Goal: Information Seeking & Learning: Learn about a topic

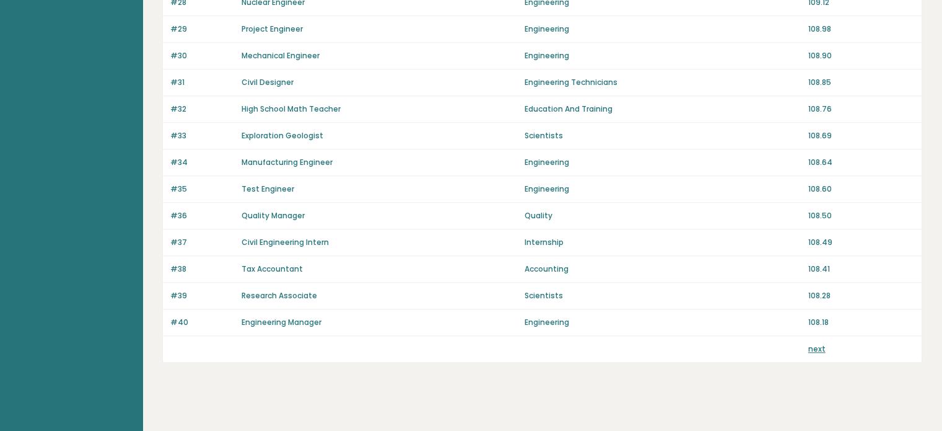
scroll to position [875, 0]
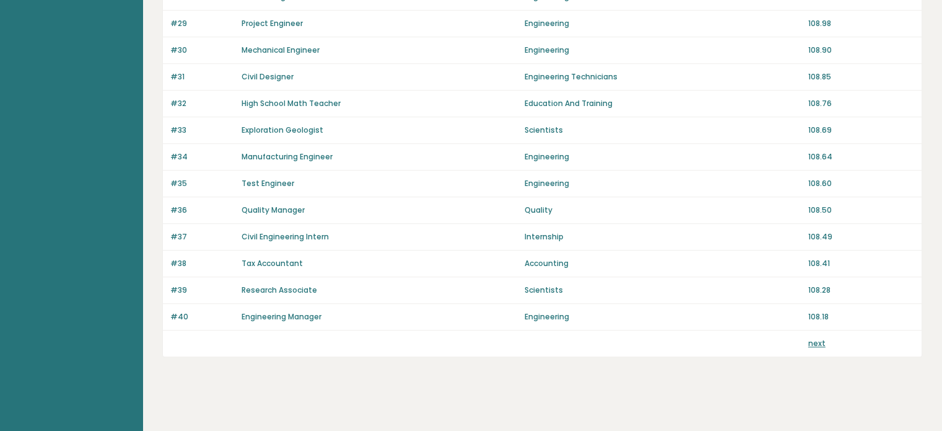
click at [824, 339] on div "next" at bounding box center [861, 343] width 106 height 11
click at [815, 338] on link "next" at bounding box center [816, 343] width 17 height 11
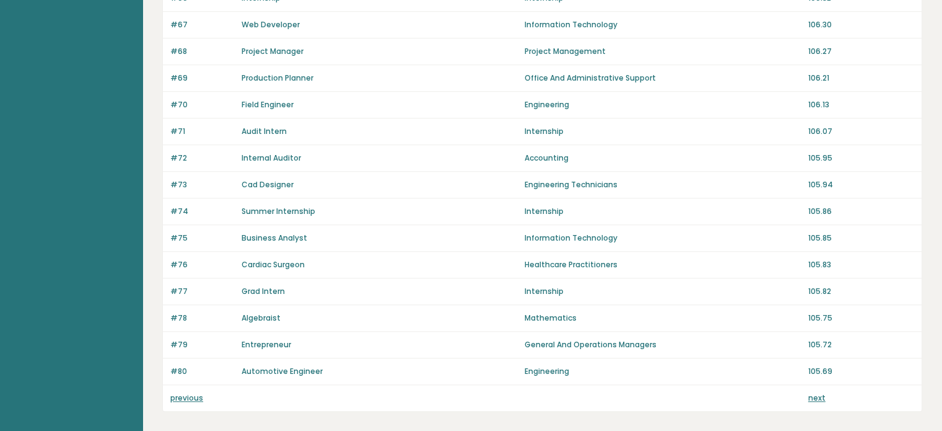
scroll to position [875, 0]
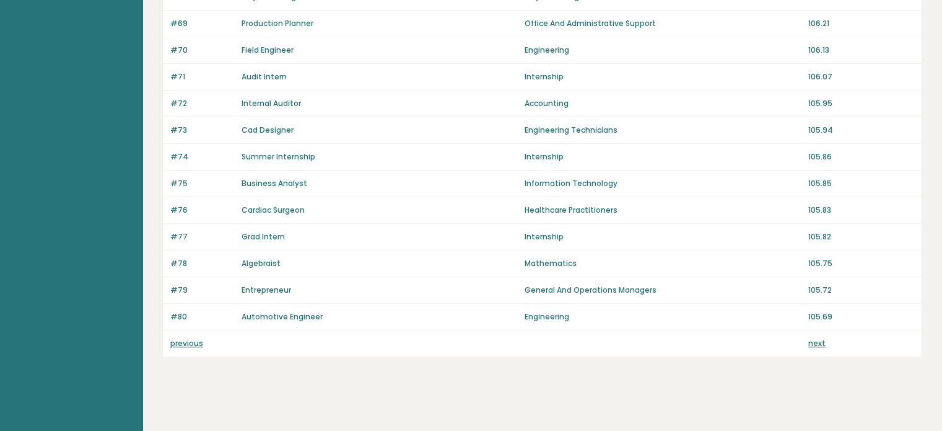
click at [820, 338] on link "next" at bounding box center [816, 343] width 17 height 11
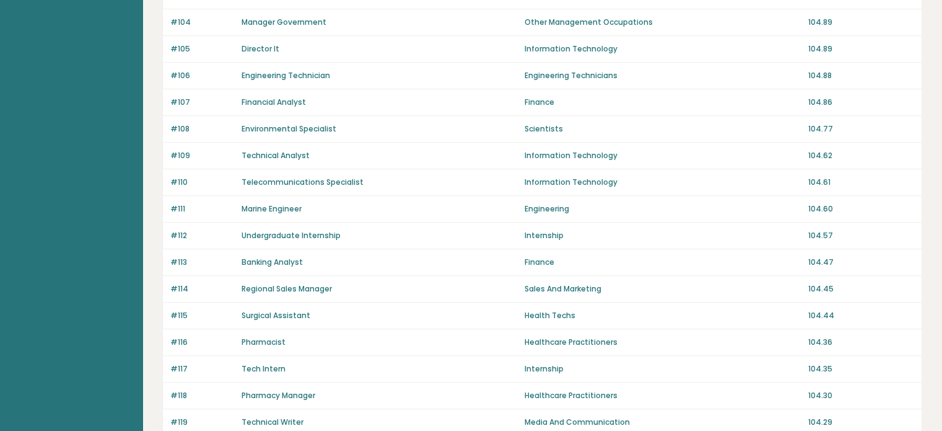
scroll to position [875, 0]
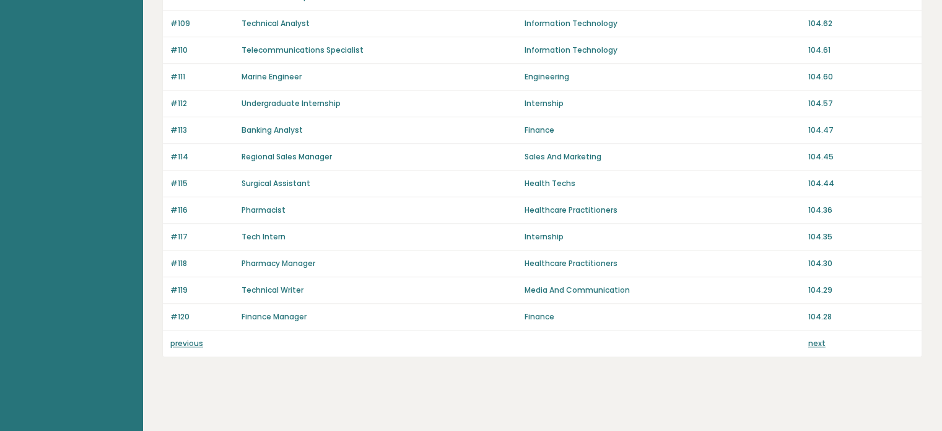
click at [818, 338] on link "next" at bounding box center [816, 343] width 17 height 11
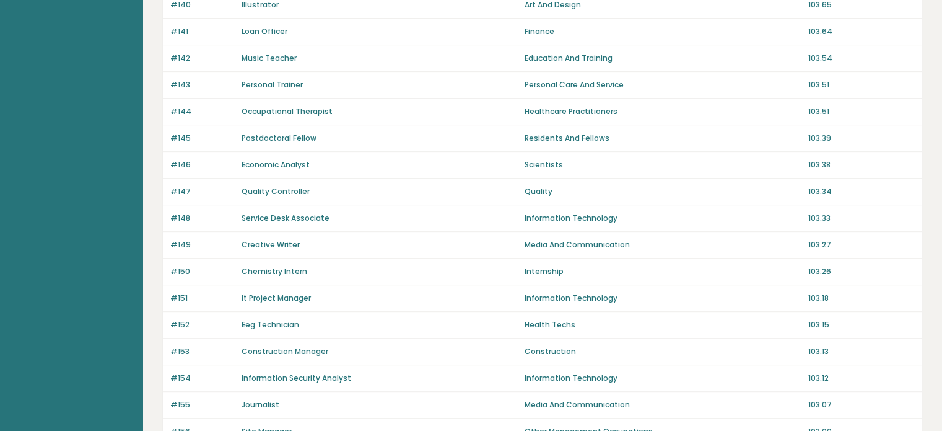
scroll to position [805, 0]
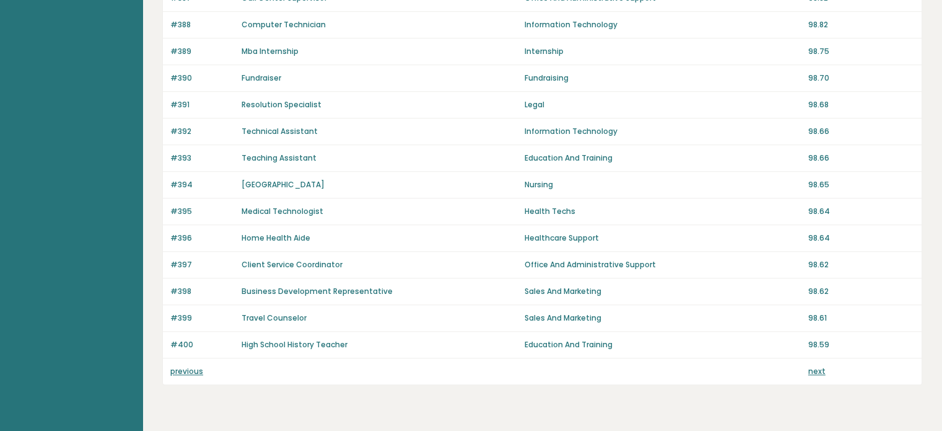
scroll to position [851, 0]
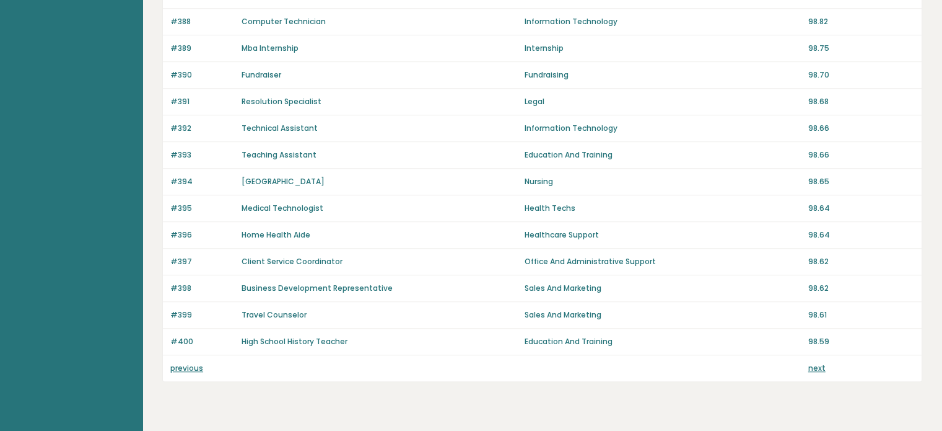
click at [820, 362] on link "next" at bounding box center [816, 367] width 17 height 11
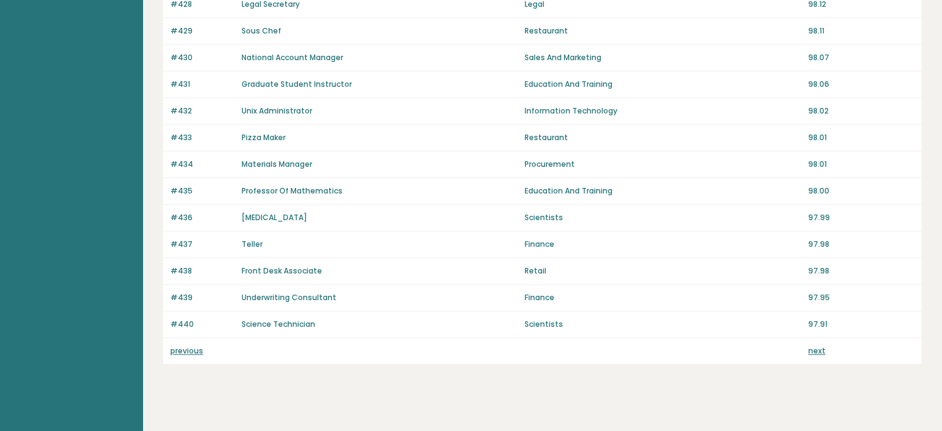
scroll to position [863, 0]
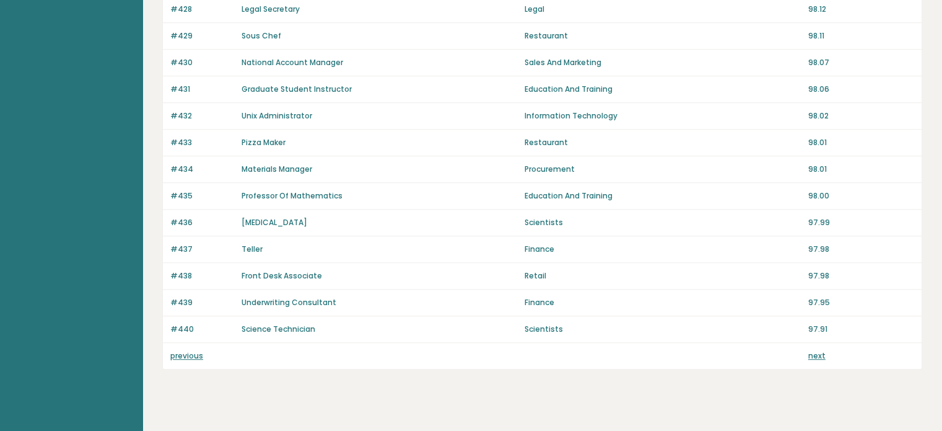
click at [261, 217] on link "[MEDICAL_DATA]" at bounding box center [275, 222] width 66 height 11
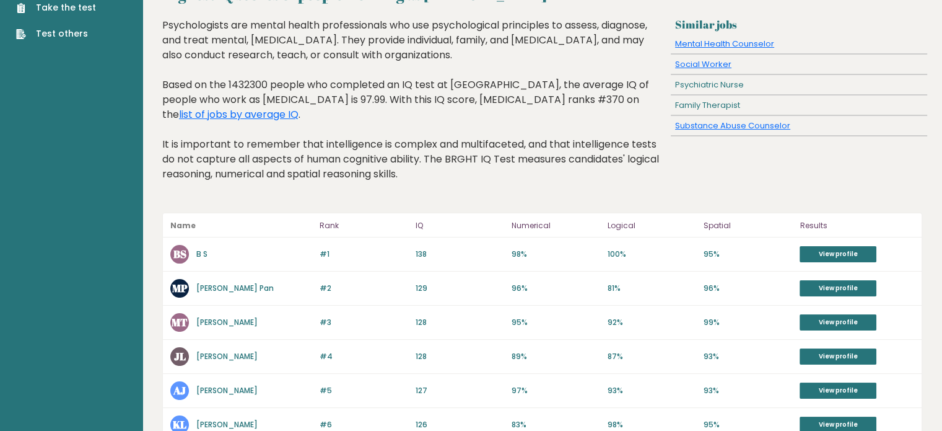
scroll to position [62, 0]
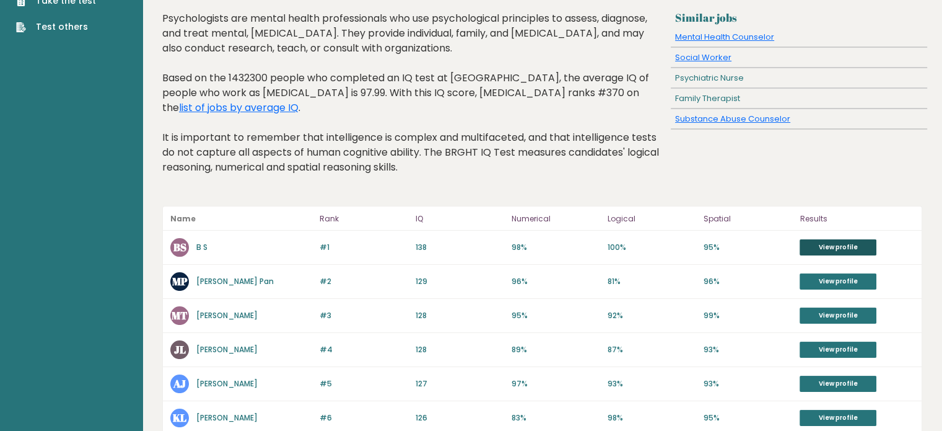
click at [808, 239] on link "View profile" at bounding box center [838, 247] width 77 height 16
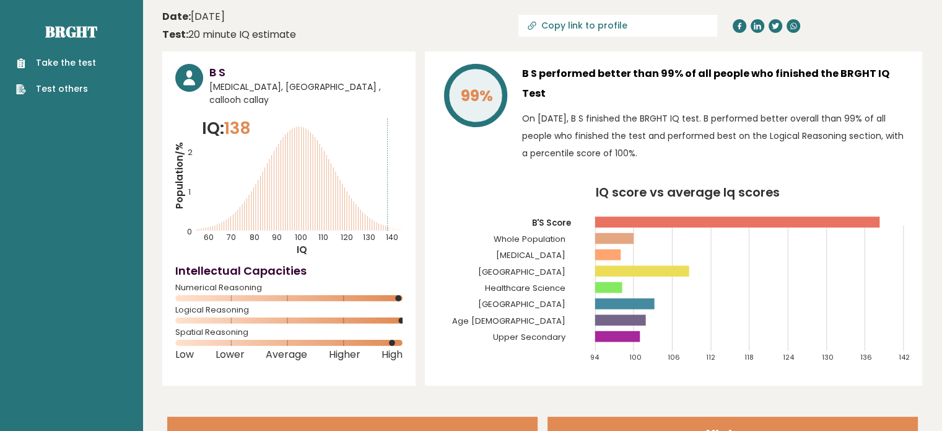
click at [71, 58] on link "Take the test" at bounding box center [56, 62] width 80 height 13
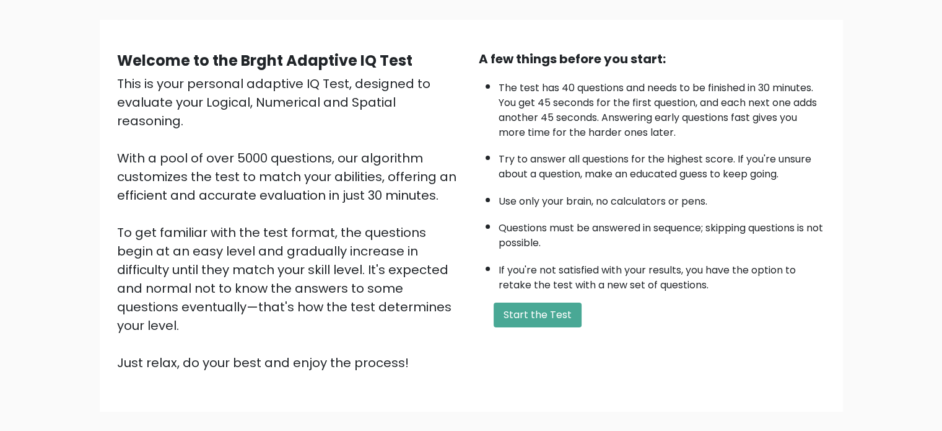
scroll to position [74, 0]
